Goal: Navigation & Orientation: Find specific page/section

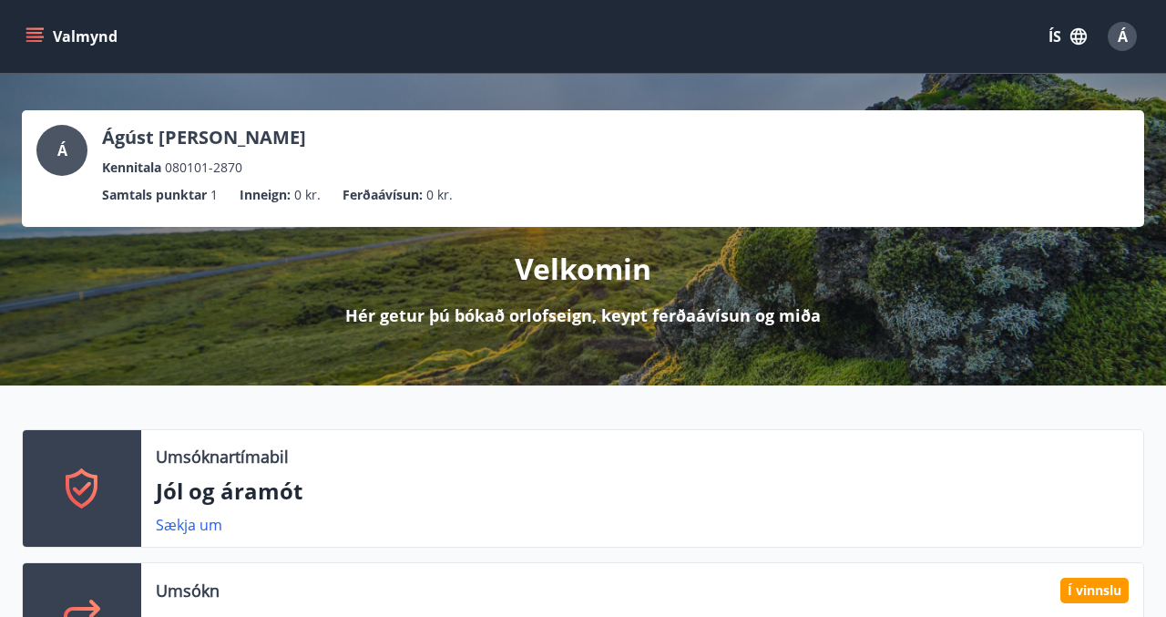
click at [44, 44] on button "Valmynd" at bounding box center [73, 36] width 103 height 33
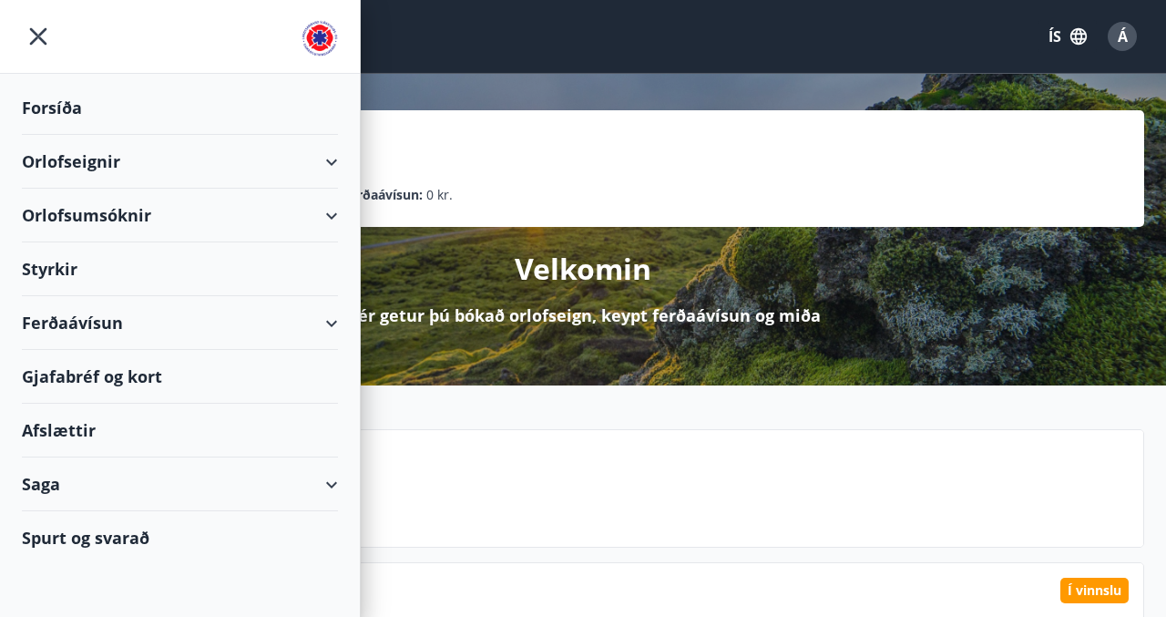
click at [309, 36] on img at bounding box center [319, 38] width 36 height 36
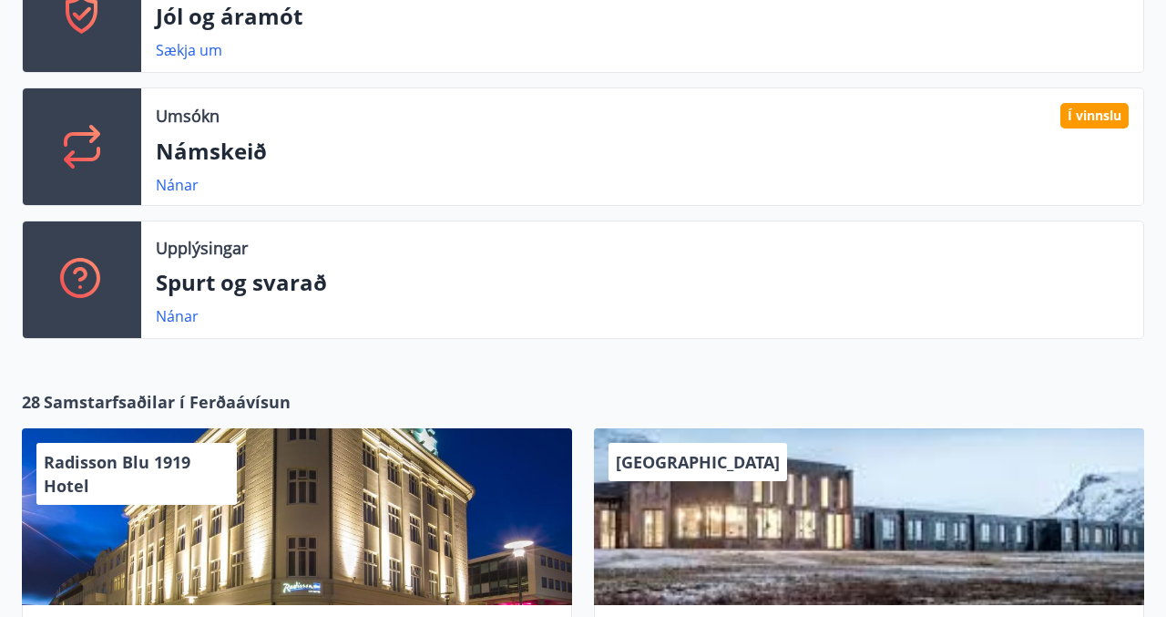
scroll to position [467, 0]
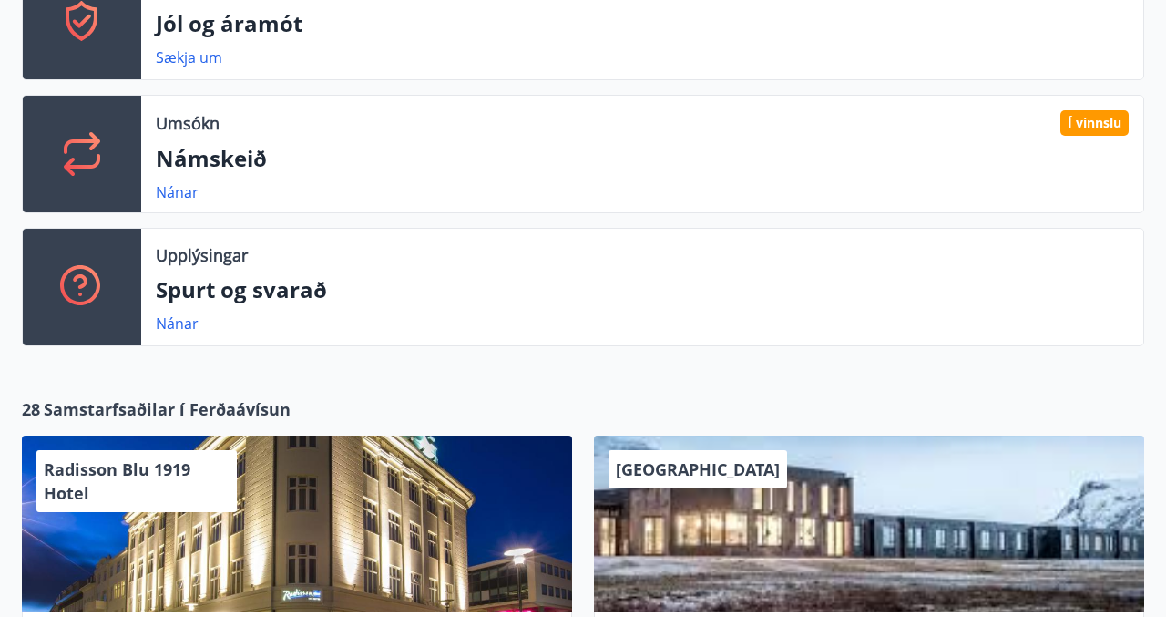
click at [199, 181] on div "Nánar" at bounding box center [184, 192] width 57 height 22
click at [176, 192] on link "Nánar" at bounding box center [177, 192] width 43 height 20
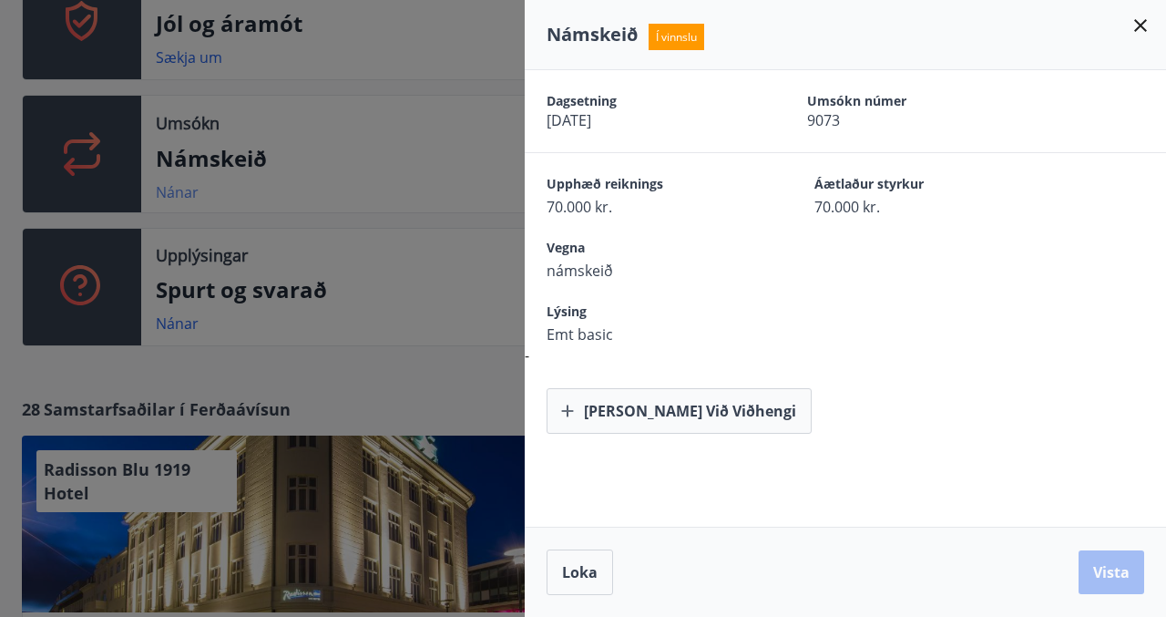
click at [176, 192] on div at bounding box center [583, 308] width 1166 height 617
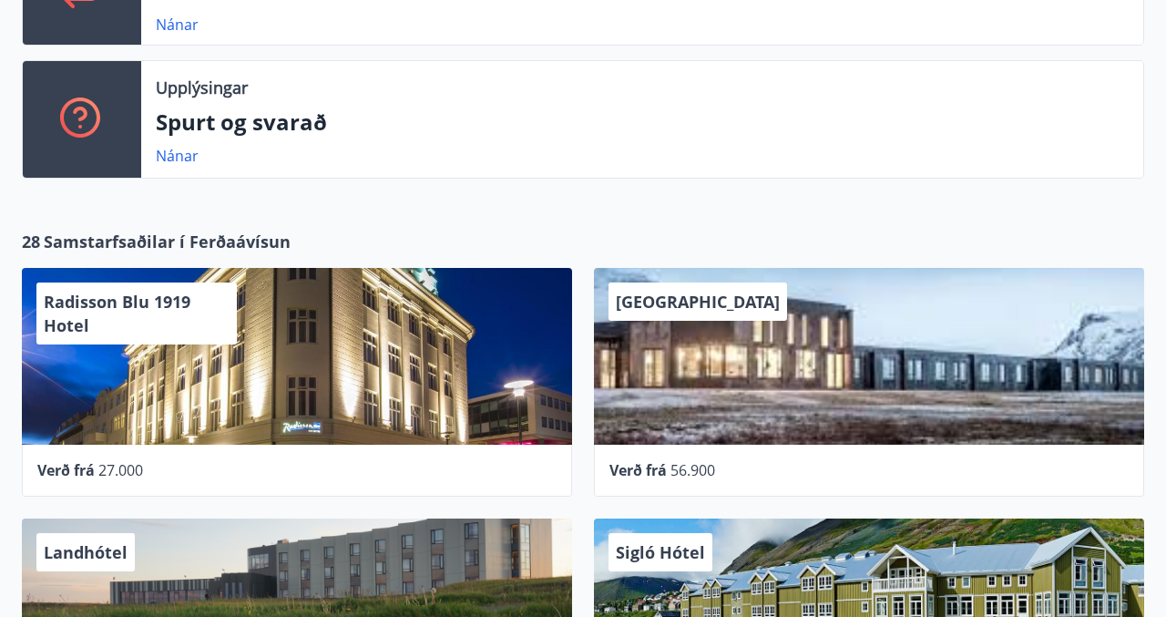
scroll to position [618, 0]
